Goal: Find specific page/section: Find specific page/section

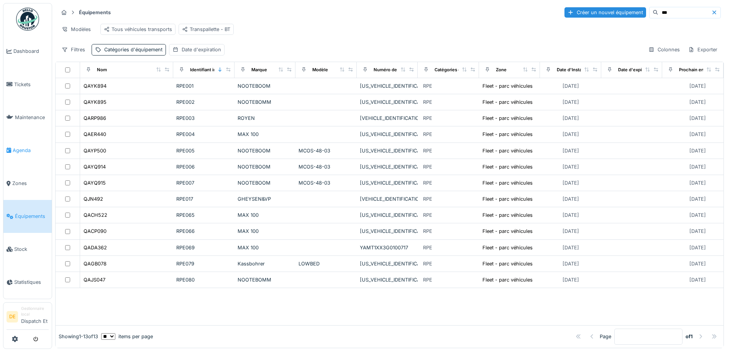
click at [19, 151] on span "Agenda" at bounding box center [31, 150] width 36 height 7
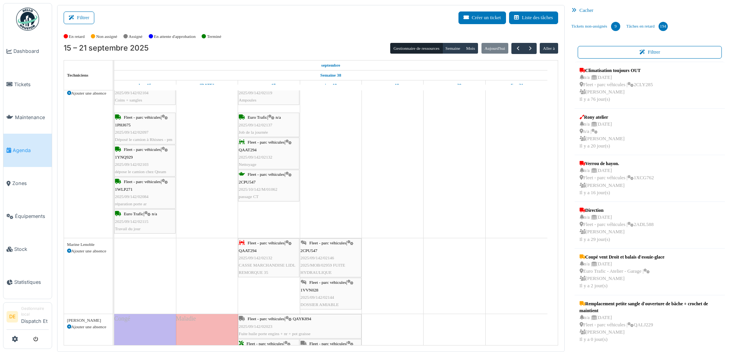
click at [29, 18] on img at bounding box center [27, 19] width 23 height 23
